Goal: Navigation & Orientation: Go to known website

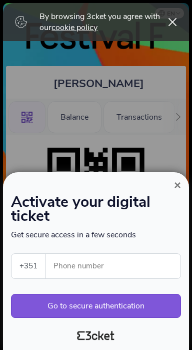
click at [168, 172] on div "× Activate your digital ticket Get secure access in a few seconds +351 Portugal…" at bounding box center [96, 261] width 186 height 178
click at [174, 181] on button "×" at bounding box center [177, 185] width 23 height 12
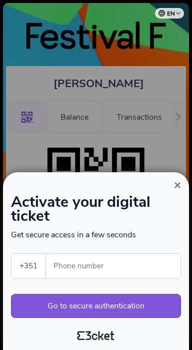
click at [177, 188] on span "×" at bounding box center [177, 185] width 7 height 14
click at [174, 183] on button "×" at bounding box center [177, 185] width 23 height 12
click at [177, 180] on span "×" at bounding box center [177, 185] width 7 height 14
click at [179, 183] on span "×" at bounding box center [177, 185] width 7 height 14
click at [181, 184] on button "×" at bounding box center [177, 185] width 23 height 12
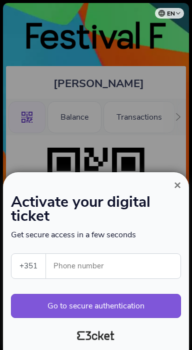
click at [176, 183] on span "×" at bounding box center [177, 185] width 7 height 14
click at [174, 186] on span "×" at bounding box center [177, 185] width 7 height 14
click at [173, 183] on button "×" at bounding box center [177, 185] width 23 height 12
click at [178, 178] on span "×" at bounding box center [177, 185] width 7 height 14
click at [176, 184] on span "×" at bounding box center [177, 185] width 7 height 14
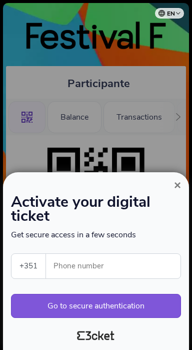
click at [179, 178] on span "×" at bounding box center [177, 185] width 7 height 14
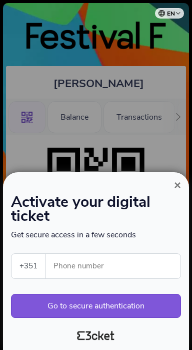
click at [180, 178] on span "×" at bounding box center [177, 185] width 7 height 14
